Goal: Information Seeking & Learning: Learn about a topic

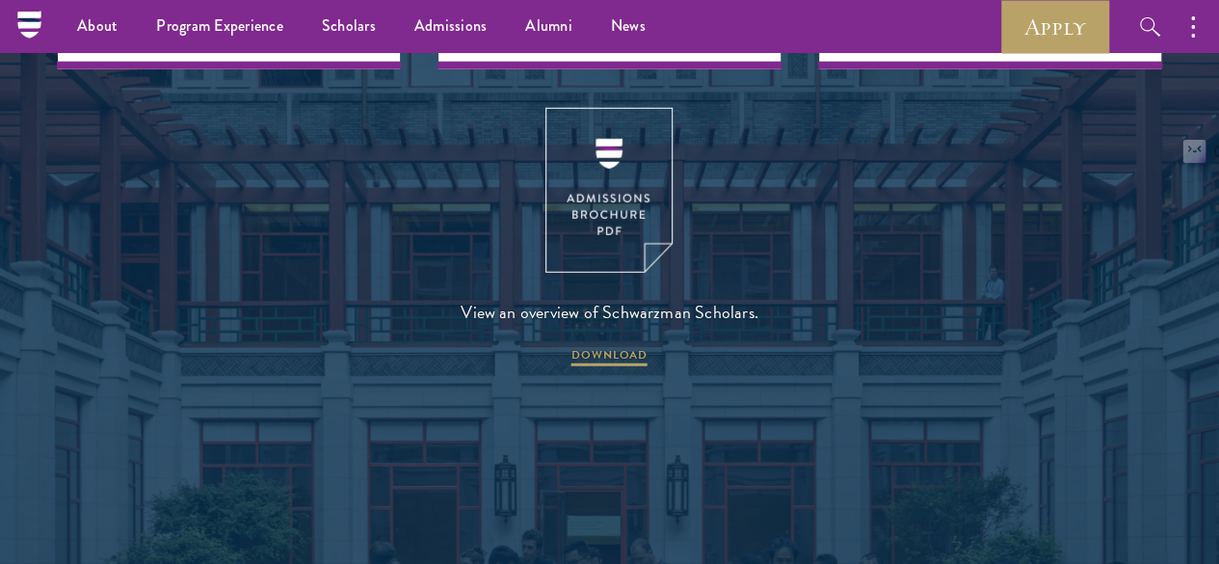
scroll to position [1936, 0]
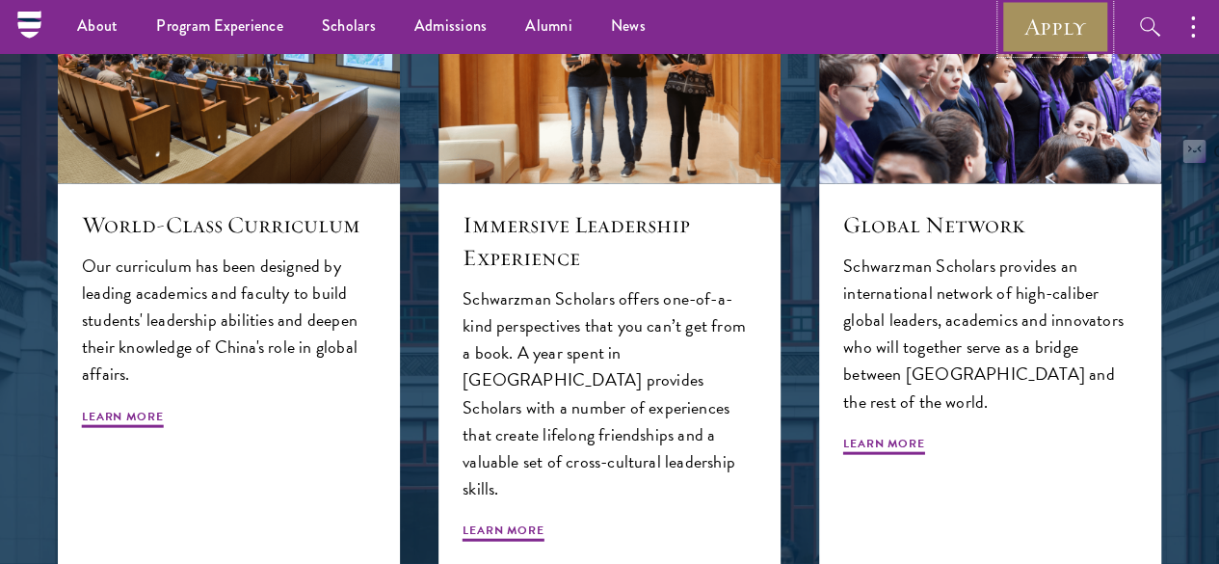
click at [1057, 12] on link "Apply" at bounding box center [1055, 26] width 108 height 53
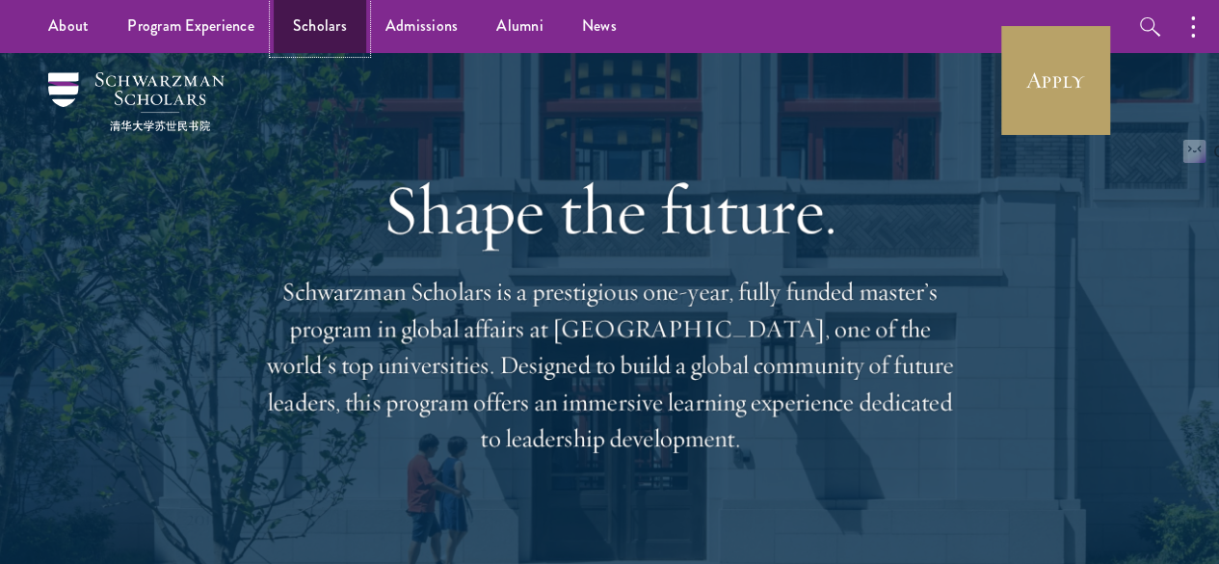
click at [342, 34] on link "Scholars" at bounding box center [320, 26] width 93 height 53
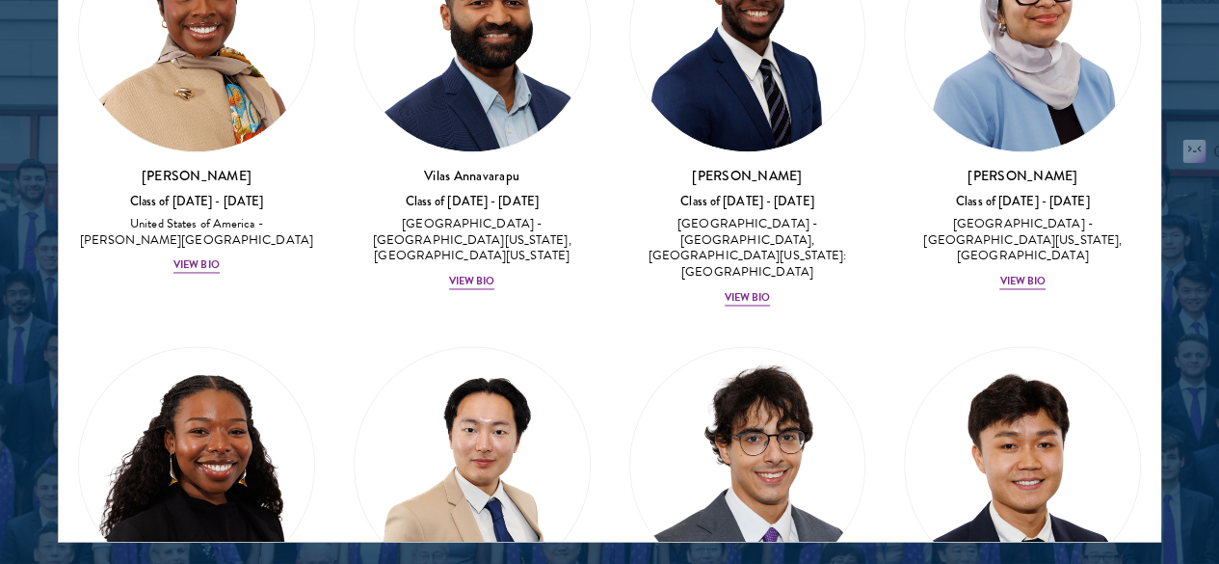
scroll to position [1666, 0]
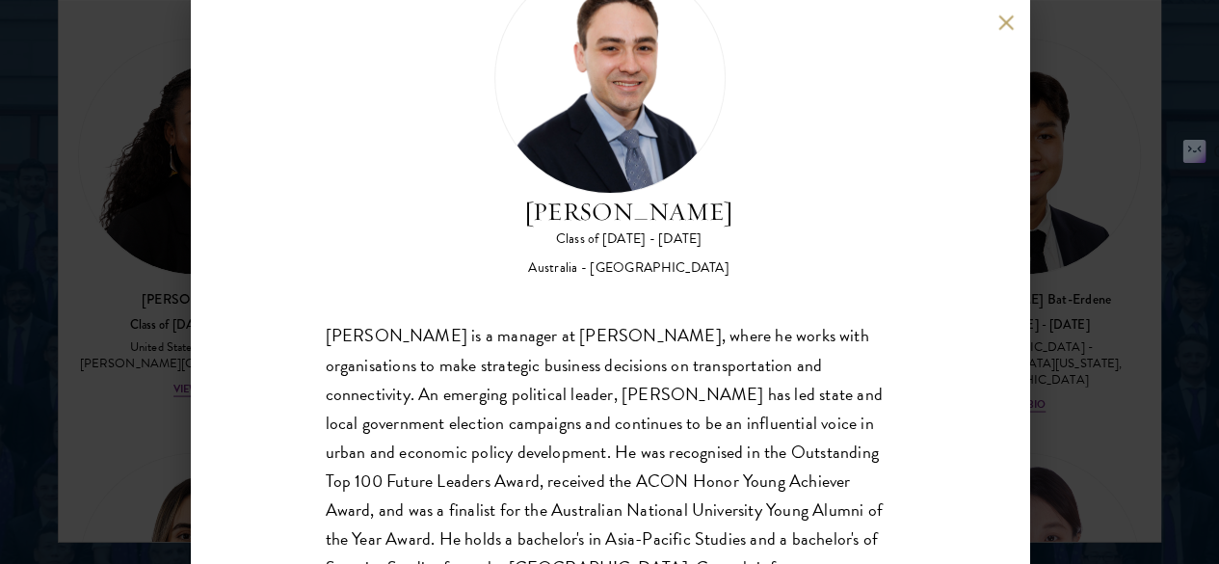
scroll to position [145, 0]
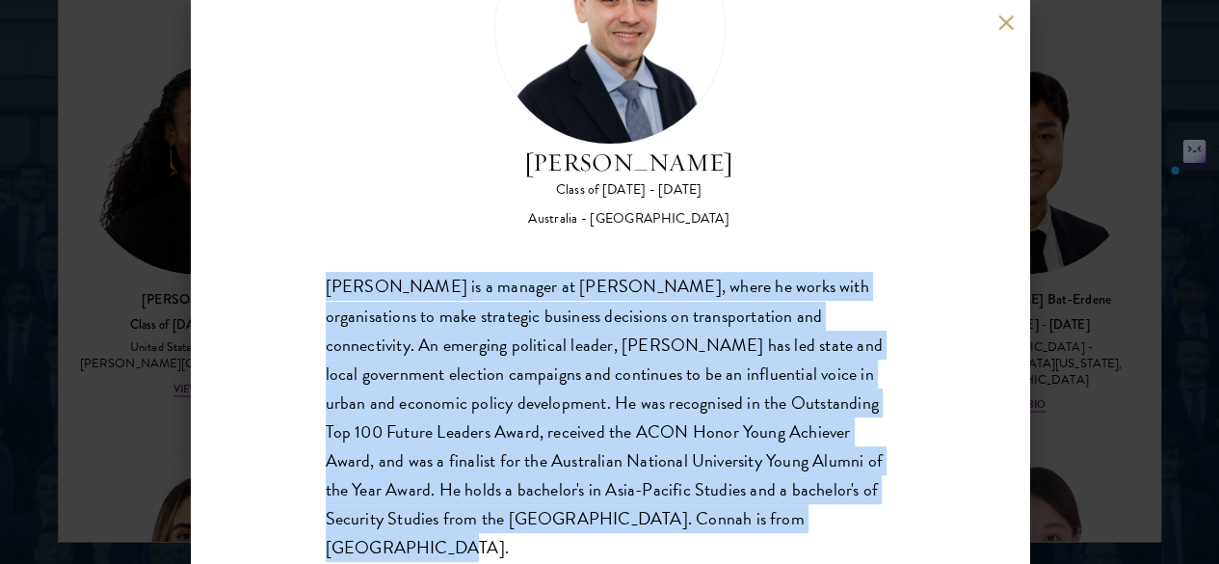
drag, startPoint x: 328, startPoint y: 205, endPoint x: 732, endPoint y: 494, distance: 497.4
click at [732, 494] on div "[PERSON_NAME] is a manager at [PERSON_NAME], where he works with organisations …" at bounding box center [610, 417] width 569 height 289
copy div "[PERSON_NAME] is a manager at [PERSON_NAME], where he works with organisations …"
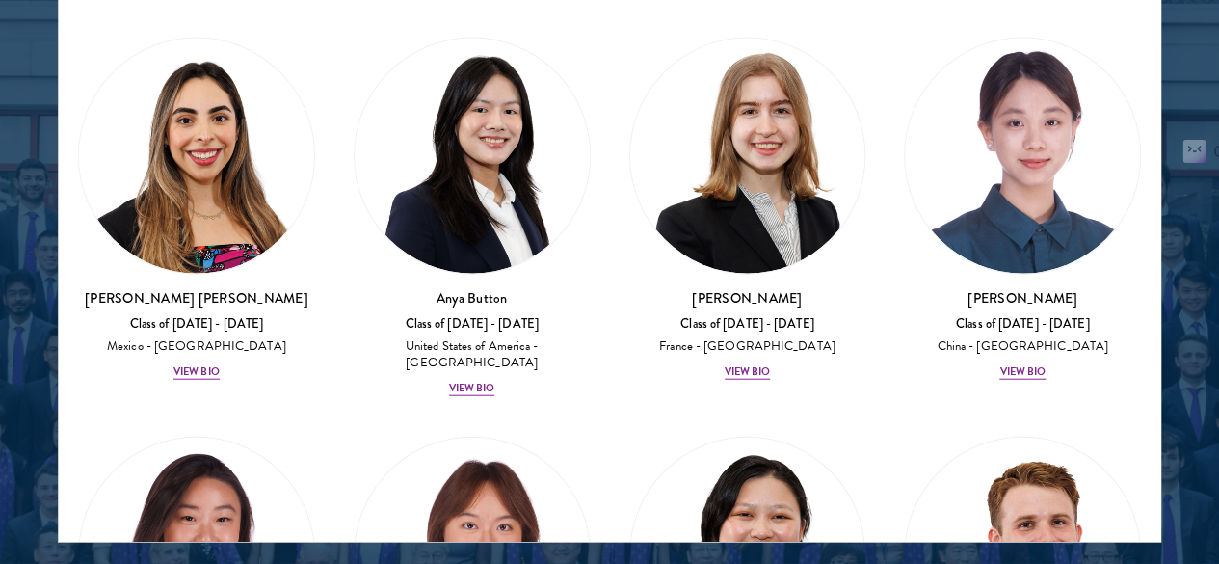
scroll to position [2082, 0]
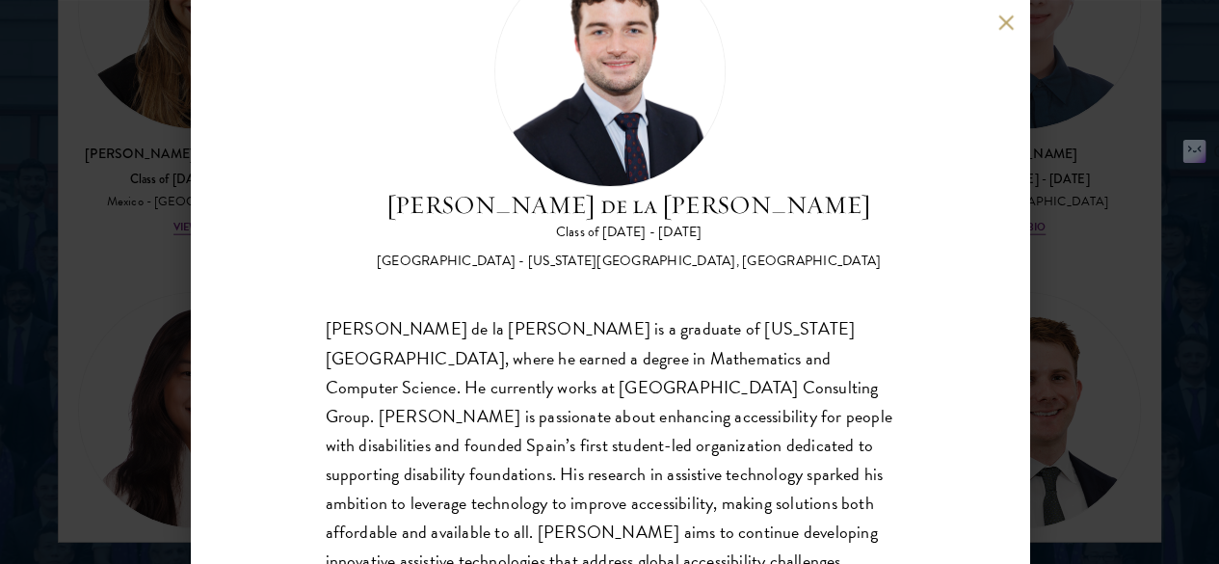
scroll to position [111, 0]
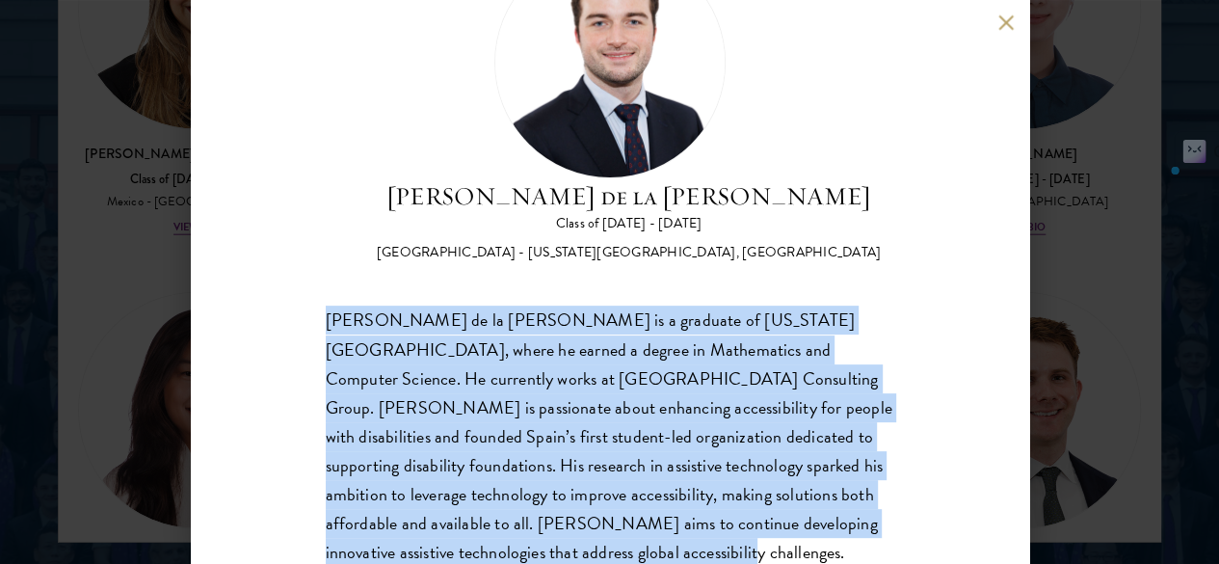
drag, startPoint x: 740, startPoint y: 503, endPoint x: 288, endPoint y: 230, distance: 527.8
click at [288, 230] on div "[PERSON_NAME] de la [PERSON_NAME] Class of [DATE] - [DATE] [GEOGRAPHIC_DATA] - …" at bounding box center [610, 282] width 838 height 564
copy span "[PERSON_NAME] de la [PERSON_NAME] is a graduate of [US_STATE][GEOGRAPHIC_DATA],…"
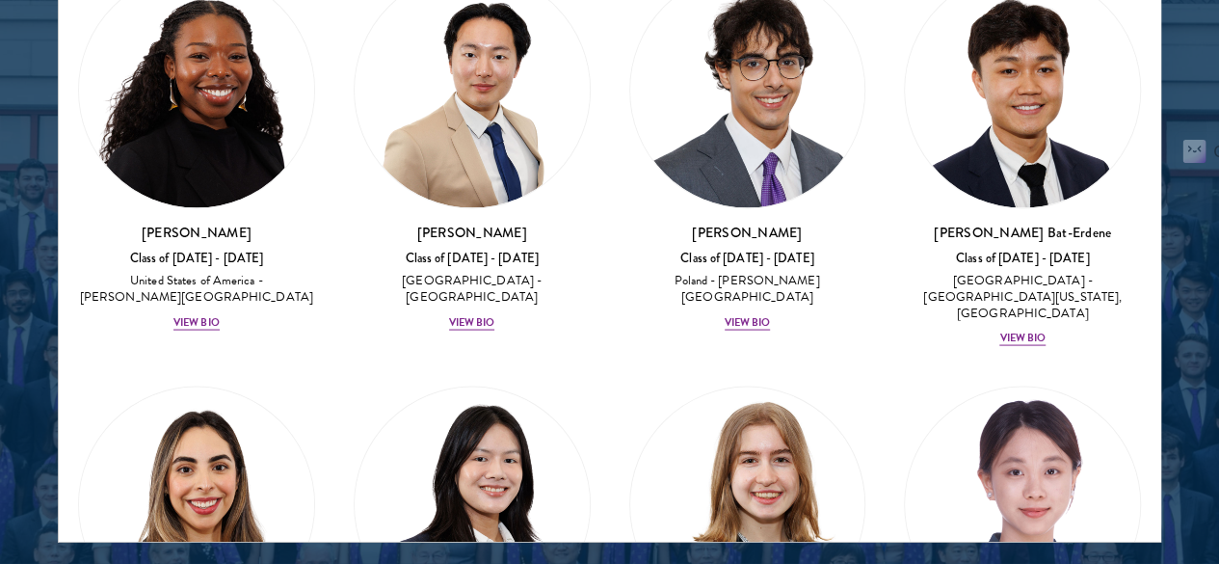
scroll to position [1723, 0]
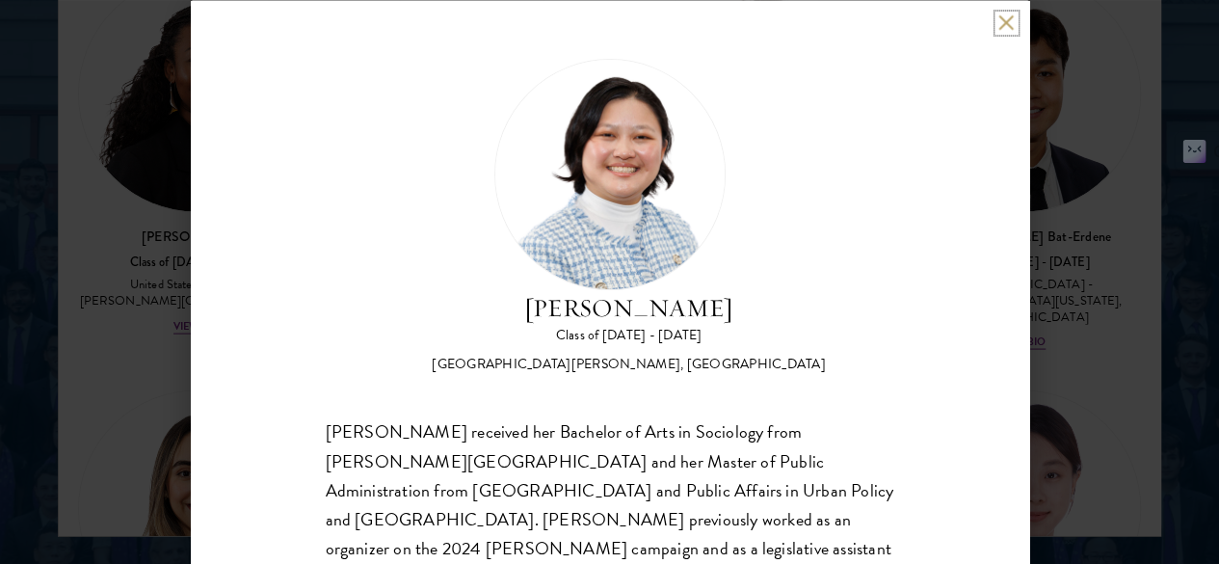
click at [998, 18] on button at bounding box center [1006, 22] width 16 height 16
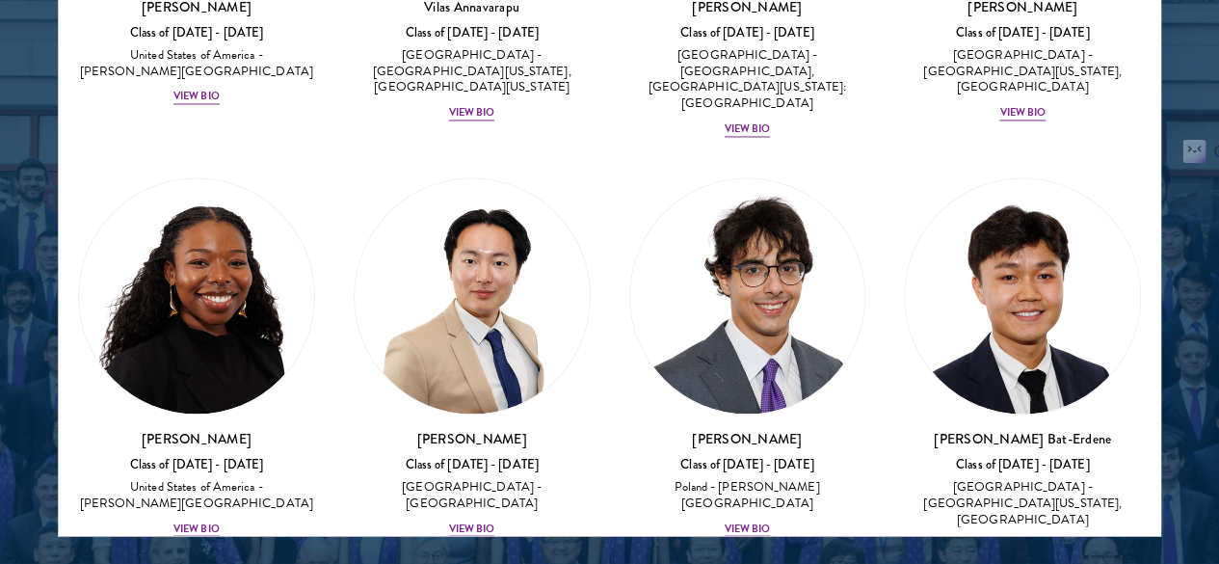
scroll to position [1769, 0]
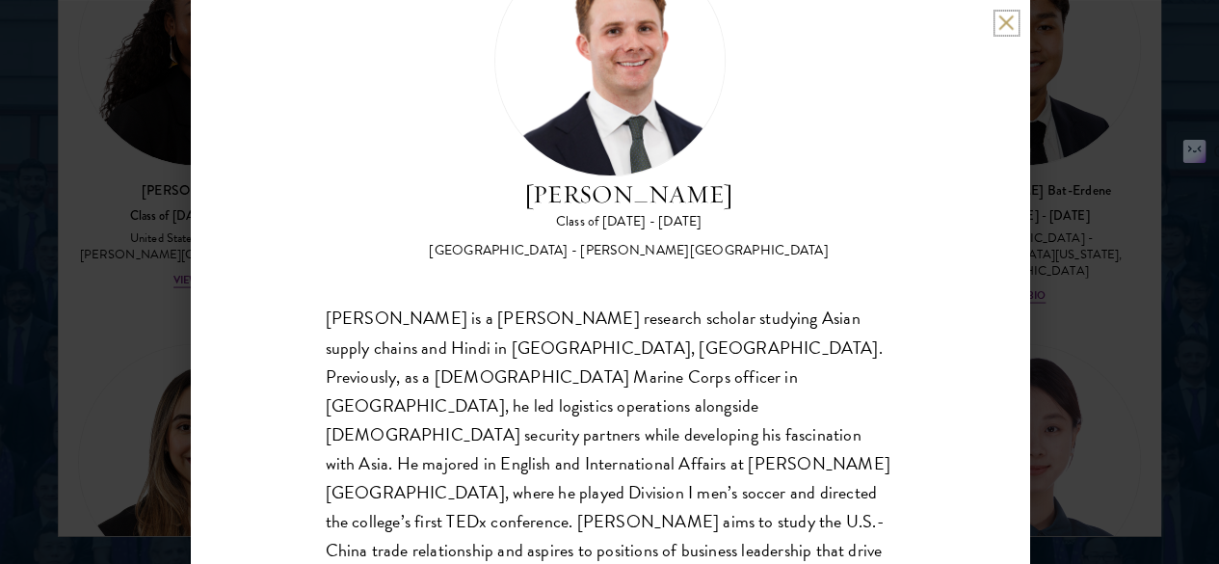
scroll to position [2628, 0]
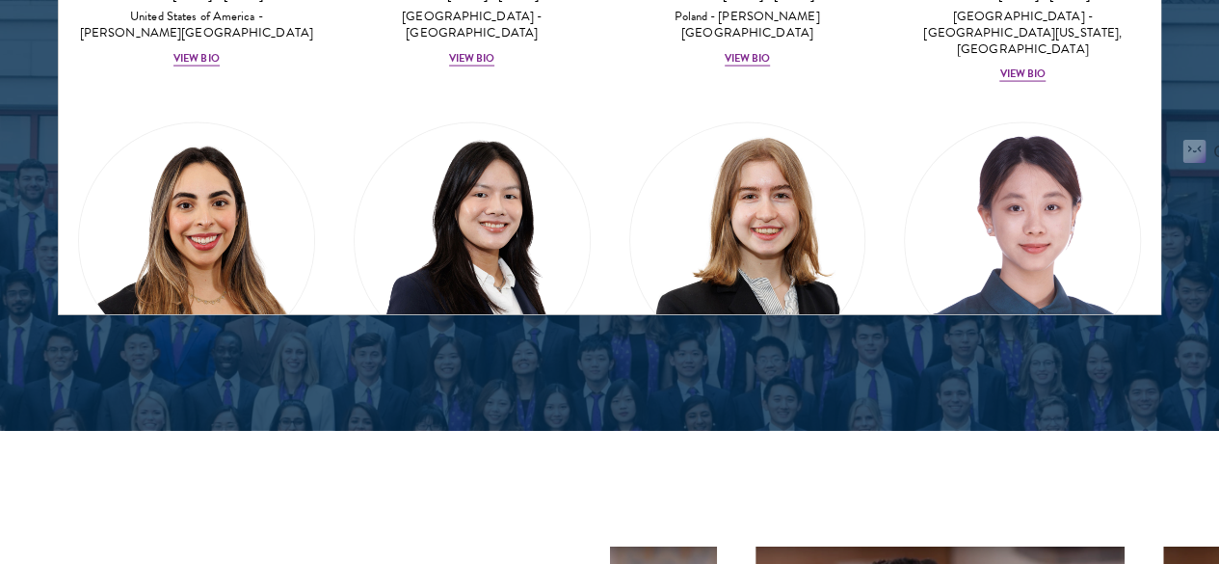
scroll to position [1973, 0]
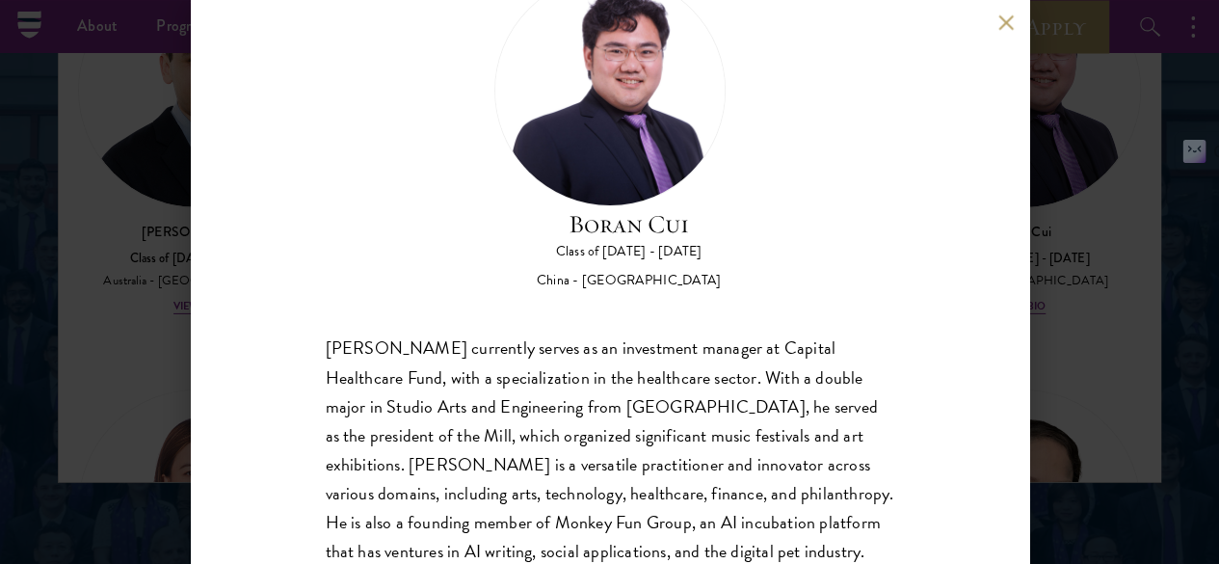
scroll to position [0, 0]
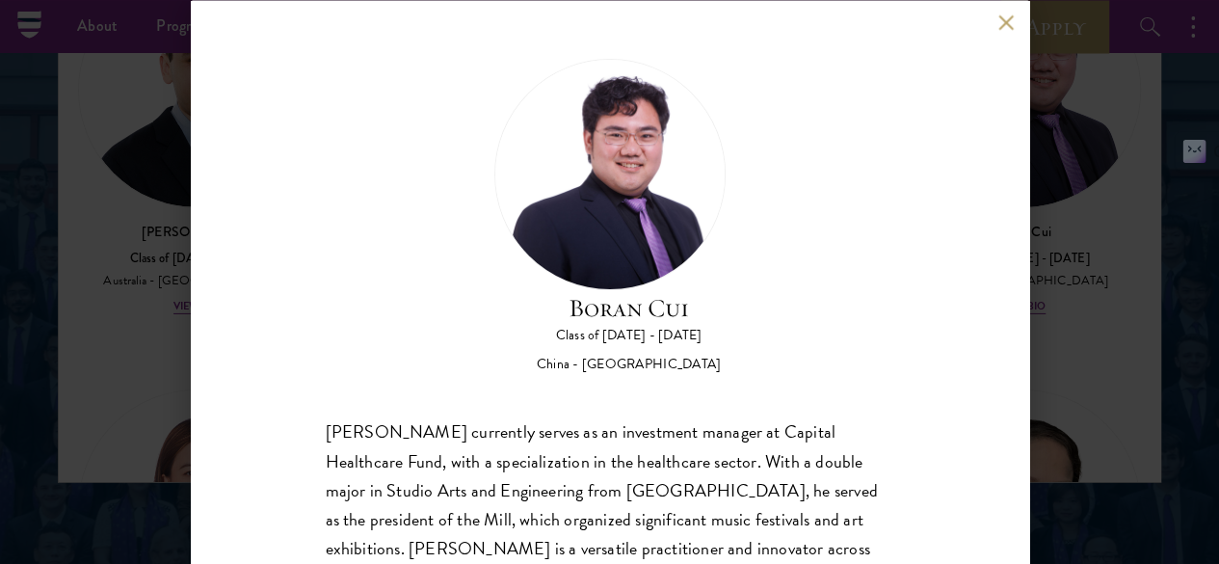
click at [998, 28] on button at bounding box center [1006, 22] width 16 height 16
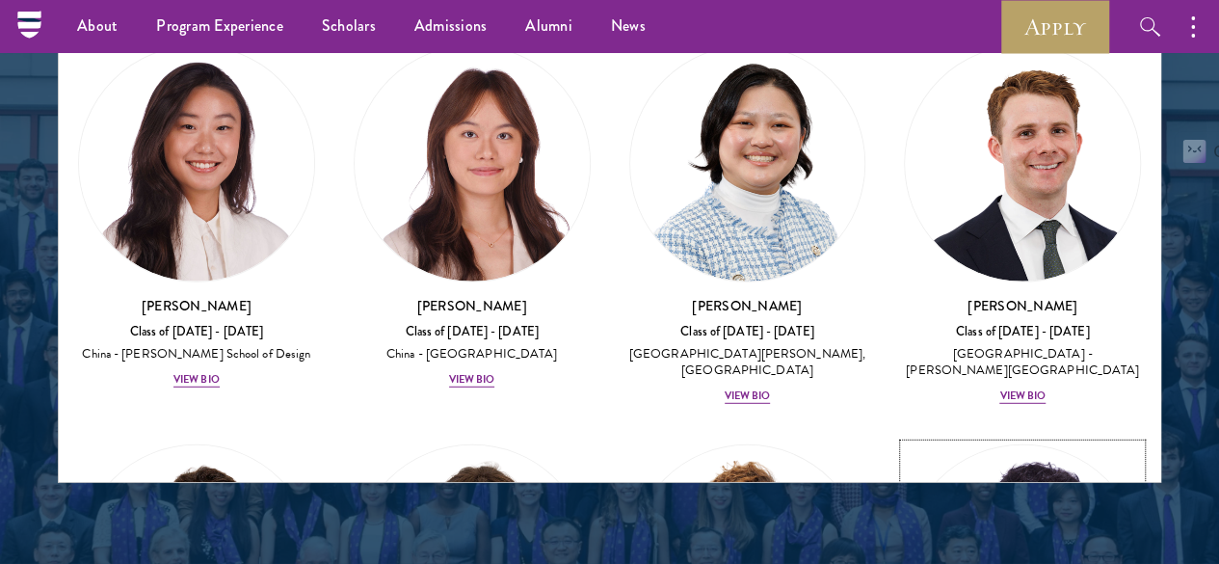
scroll to position [2417, 0]
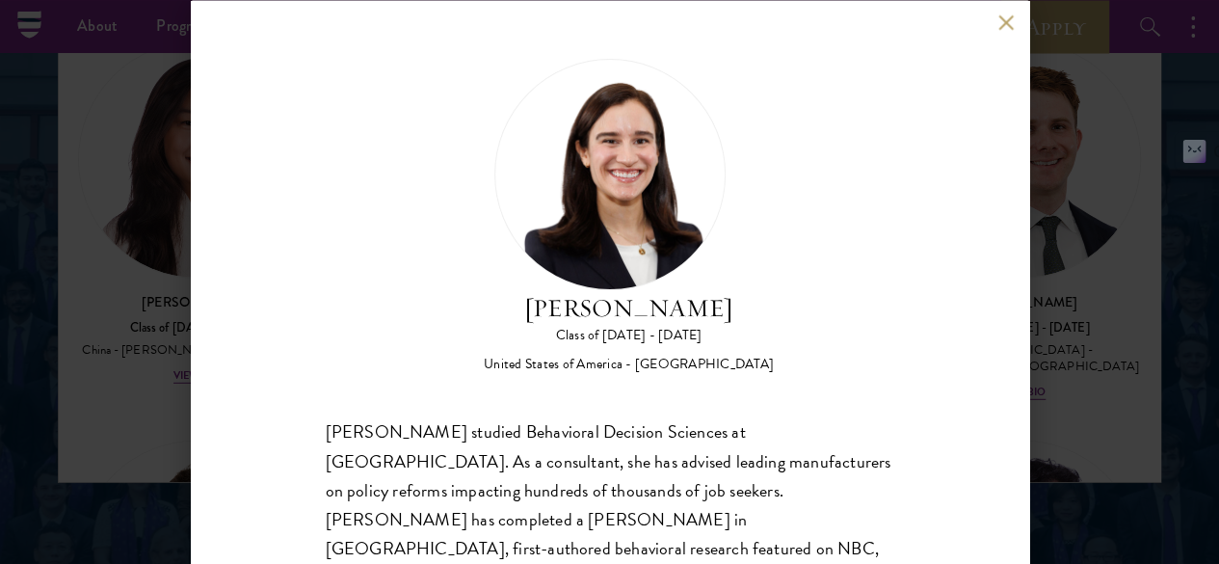
scroll to position [107, 0]
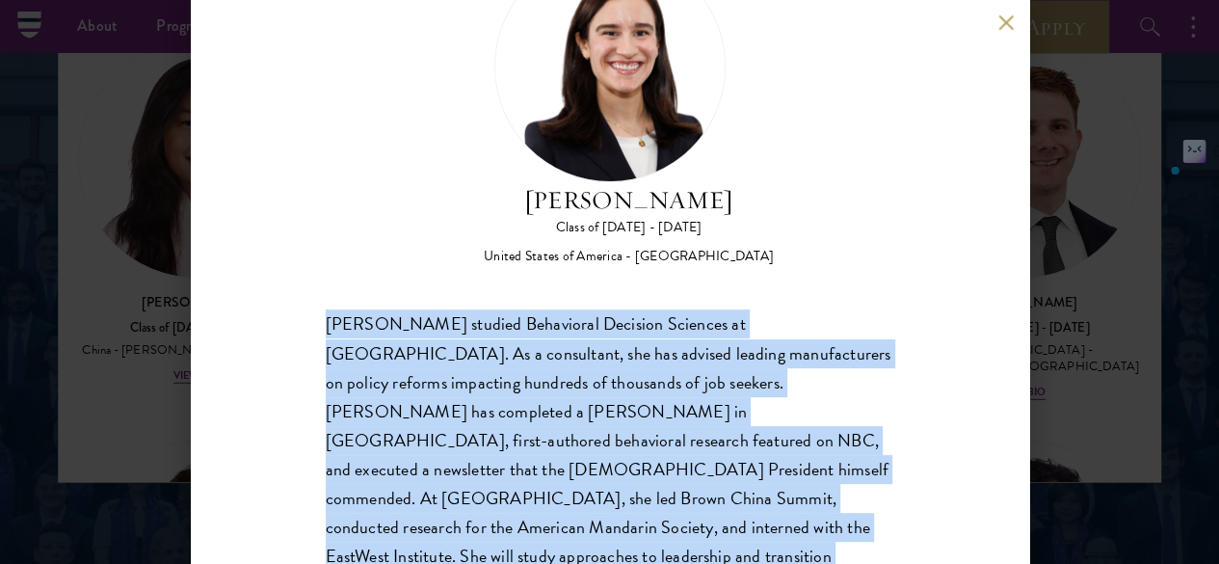
drag, startPoint x: 610, startPoint y: 526, endPoint x: 328, endPoint y: 230, distance: 408.9
click at [328, 310] on div "[PERSON_NAME] studied Behavioral Decision Sciences at [GEOGRAPHIC_DATA]. As a c…" at bounding box center [610, 484] width 569 height 348
click at [445, 310] on div "[PERSON_NAME] studied Behavioral Decision Sciences at [GEOGRAPHIC_DATA]. As a c…" at bounding box center [610, 484] width 569 height 348
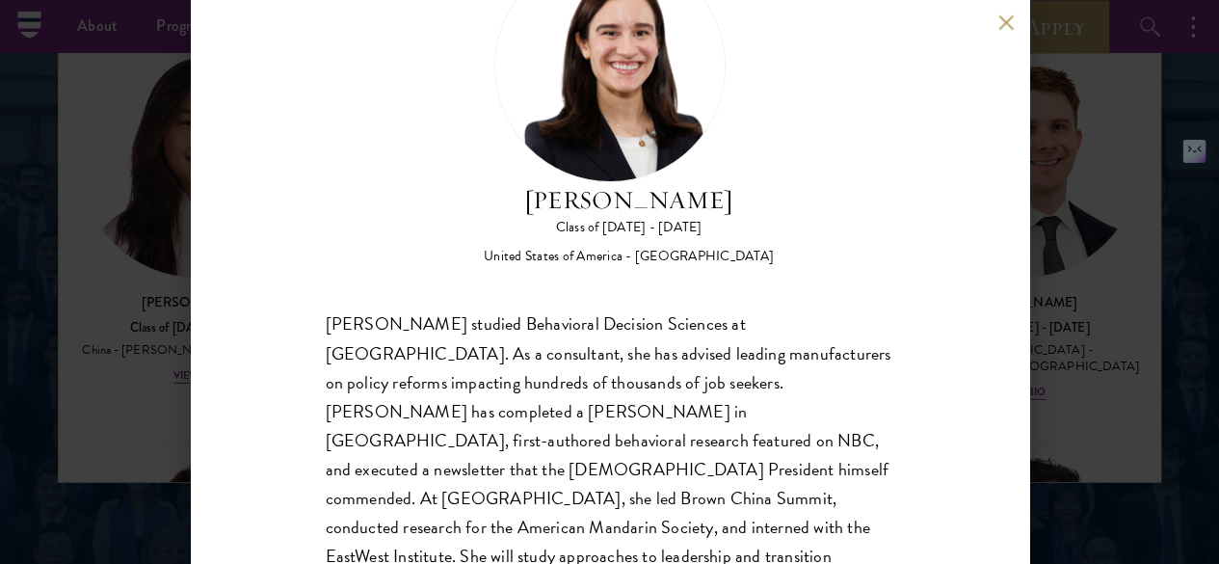
scroll to position [145, 0]
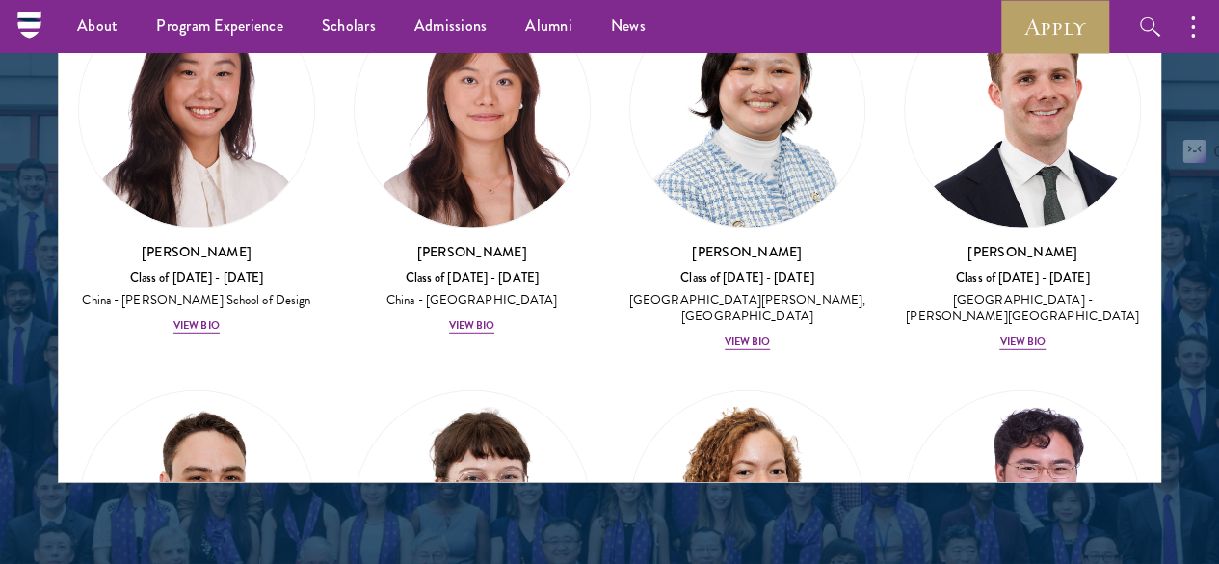
scroll to position [3208, 0]
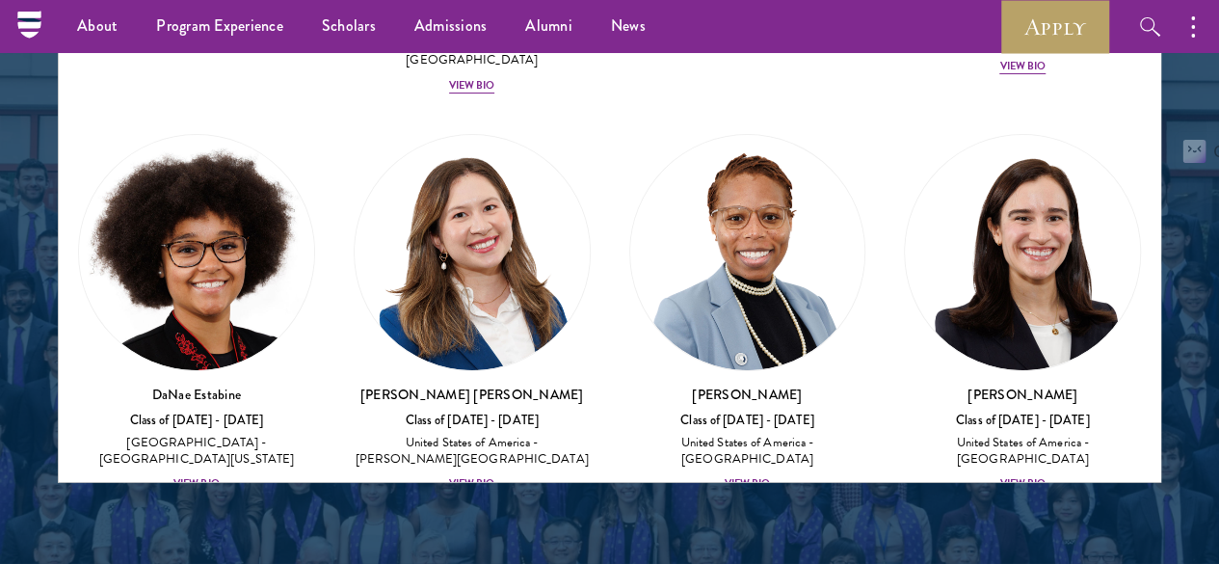
scroll to position [3573, 0]
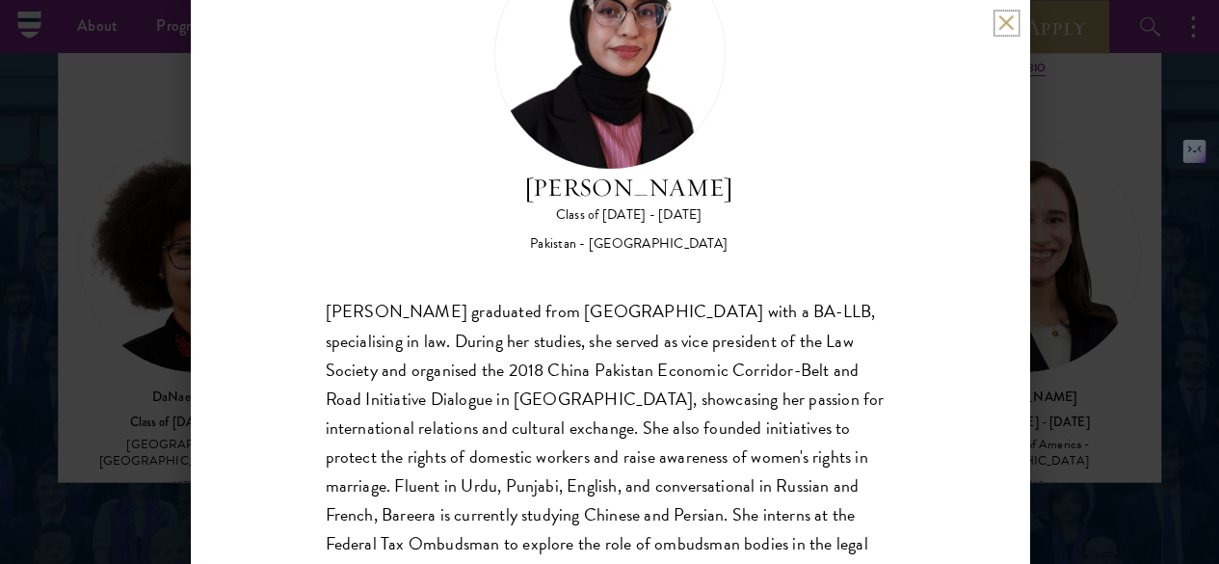
scroll to position [145, 0]
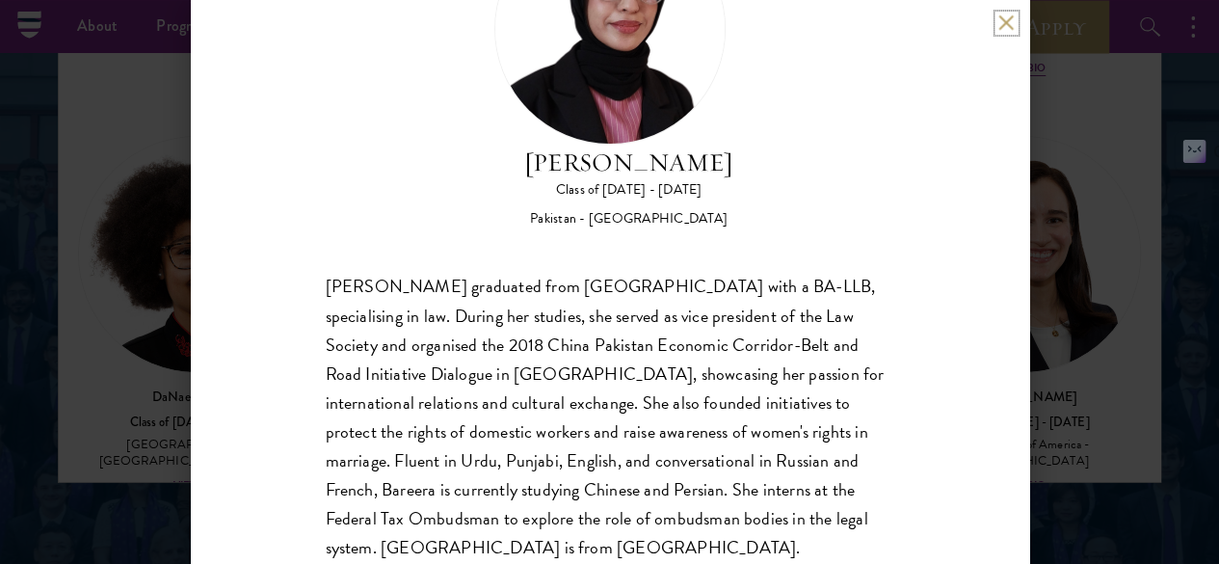
click at [1012, 25] on button at bounding box center [1006, 22] width 16 height 16
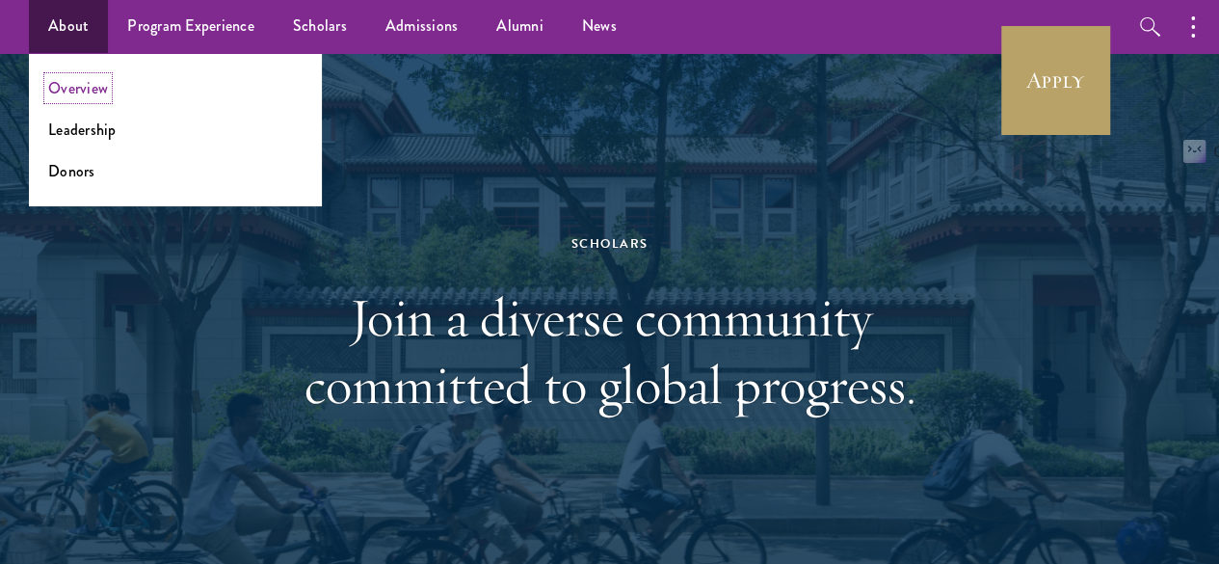
click at [85, 97] on link "Overview" at bounding box center [78, 88] width 60 height 22
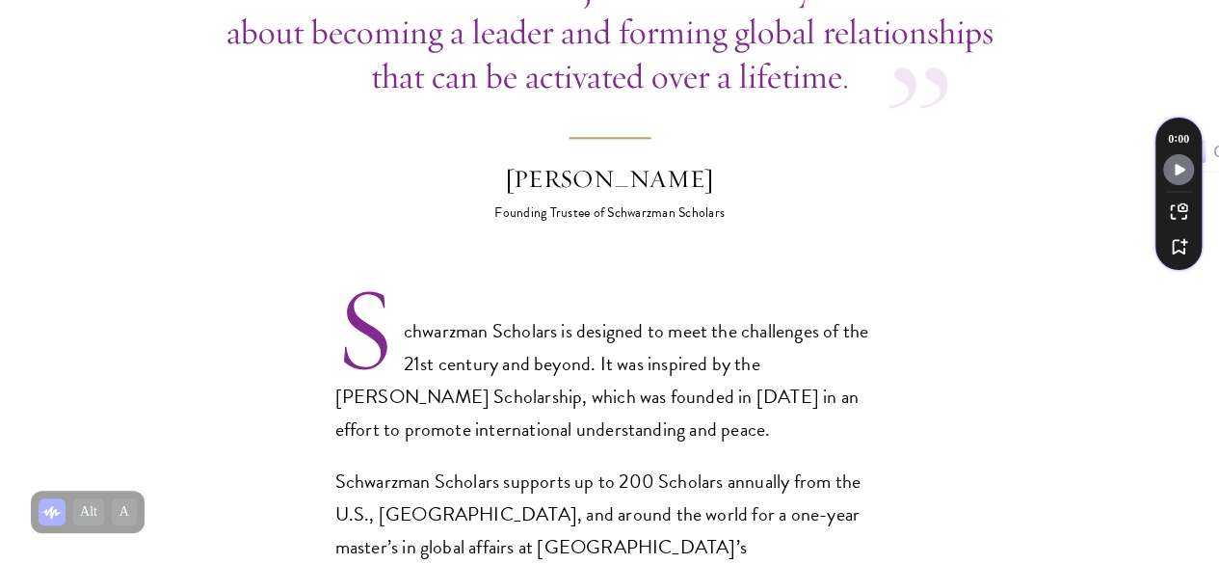
scroll to position [1031, 0]
